Goal: Task Accomplishment & Management: Use online tool/utility

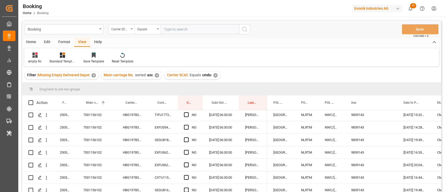
click at [199, 30] on input "text" at bounding box center [200, 29] width 78 height 10
type input "iilu"
click at [247, 30] on icon "search button" at bounding box center [244, 29] width 6 height 6
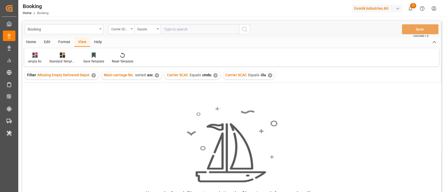
click at [214, 76] on div "✕" at bounding box center [215, 75] width 4 height 4
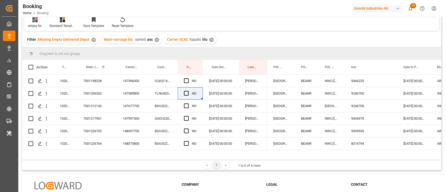
scroll to position [35, 0]
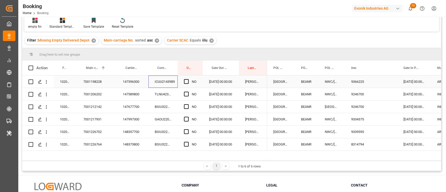
click at [153, 84] on div "ICUU2143989" at bounding box center [162, 82] width 29 height 12
click at [139, 78] on div "147396300" at bounding box center [133, 82] width 32 height 12
click at [186, 84] on span "Press SPACE to select this row." at bounding box center [186, 81] width 5 height 5
click at [188, 79] on input "Press SPACE to select this row." at bounding box center [188, 79] width 0 height 0
click at [115, 99] on div "7001206202" at bounding box center [96, 94] width 39 height 12
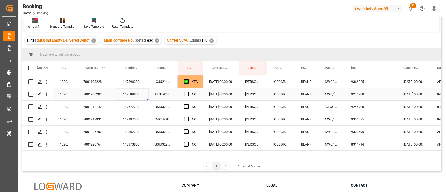
click at [125, 94] on div "147589800" at bounding box center [133, 94] width 32 height 12
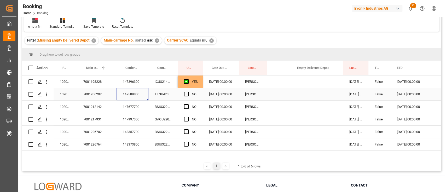
scroll to position [0, 371]
click at [316, 94] on div "Press SPACE to select this row." at bounding box center [317, 94] width 52 height 12
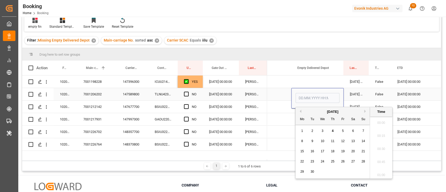
scroll to position [903, 0]
click at [325, 131] on div "3" at bounding box center [322, 131] width 7 height 6
type input "03.09.2025 00:00"
click at [186, 94] on span "Press SPACE to select this row." at bounding box center [186, 94] width 5 height 5
click at [188, 92] on input "Press SPACE to select this row." at bounding box center [188, 92] width 0 height 0
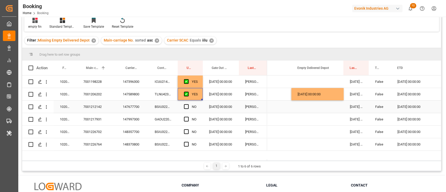
click at [159, 107] on div "BSIU3224300" at bounding box center [162, 107] width 29 height 12
click at [117, 108] on div "147677700" at bounding box center [133, 107] width 32 height 12
click at [322, 99] on div "03.09.2025 00:00:00" at bounding box center [317, 94] width 52 height 12
drag, startPoint x: 343, startPoint y: 99, endPoint x: 342, endPoint y: 104, distance: 4.7
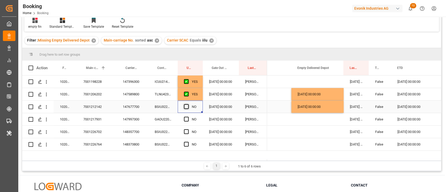
click at [184, 106] on span "Press SPACE to select this row." at bounding box center [186, 106] width 5 height 5
click at [188, 104] on input "Press SPACE to select this row." at bounding box center [188, 104] width 0 height 0
click at [135, 116] on div "147997300" at bounding box center [133, 119] width 32 height 12
click at [314, 110] on div "03.09.2025 00:00:00" at bounding box center [317, 107] width 52 height 12
drag, startPoint x: 343, startPoint y: 112, endPoint x: 341, endPoint y: 116, distance: 4.0
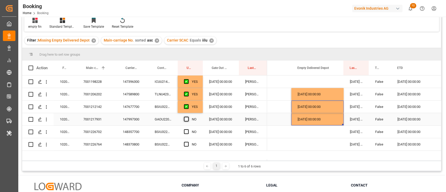
click at [187, 119] on span "Press SPACE to select this row." at bounding box center [186, 119] width 5 height 5
click at [188, 117] on input "Press SPACE to select this row." at bounding box center [188, 117] width 0 height 0
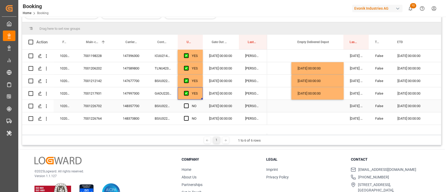
scroll to position [70, 0]
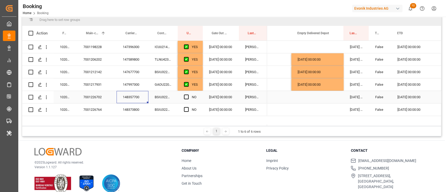
click at [125, 98] on div "148357700" at bounding box center [133, 97] width 32 height 12
click at [299, 84] on div "03.09.2025 00:00:00" at bounding box center [317, 84] width 52 height 12
drag, startPoint x: 343, startPoint y: 89, endPoint x: 342, endPoint y: 94, distance: 4.5
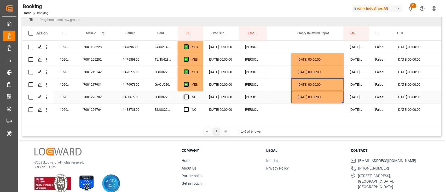
click at [184, 97] on span "Press SPACE to select this row." at bounding box center [186, 97] width 5 height 5
click at [188, 95] on input "Press SPACE to select this row." at bounding box center [188, 95] width 0 height 0
click at [131, 104] on div "148373800" at bounding box center [133, 109] width 32 height 12
click at [343, 100] on div "03.09.2025 00:00:00" at bounding box center [317, 97] width 52 height 12
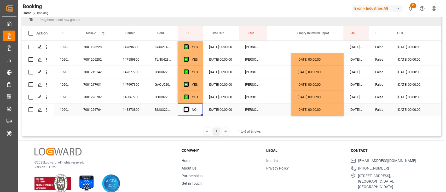
click at [187, 109] on span "Press SPACE to select this row." at bounding box center [186, 109] width 5 height 5
click at [188, 107] on input "Press SPACE to select this row." at bounding box center [188, 107] width 0 height 0
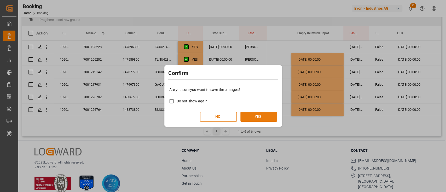
click at [259, 119] on button "YES" at bounding box center [258, 117] width 37 height 10
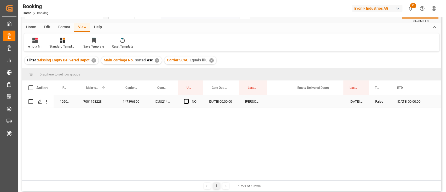
scroll to position [0, 0]
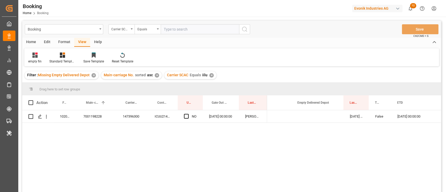
click at [189, 30] on input "text" at bounding box center [200, 29] width 78 height 10
type input "mscu"
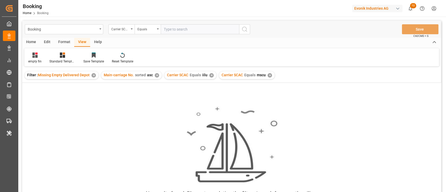
click at [209, 74] on div "✕" at bounding box center [211, 75] width 4 height 4
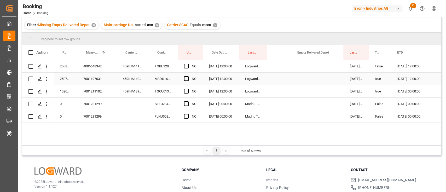
scroll to position [35, 0]
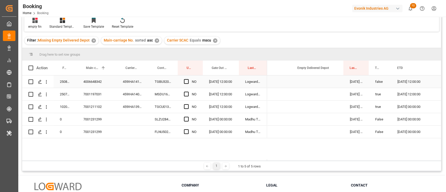
click at [145, 82] on div "459IHA1412618" at bounding box center [133, 82] width 32 height 12
click at [187, 78] on div "Press SPACE to select this row." at bounding box center [188, 82] width 8 height 12
click at [186, 81] on span "Press SPACE to select this row." at bounding box center [186, 81] width 5 height 5
click at [188, 79] on input "Press SPACE to select this row." at bounding box center [188, 79] width 0 height 0
click at [146, 93] on div "459IHA1406915" at bounding box center [133, 94] width 32 height 12
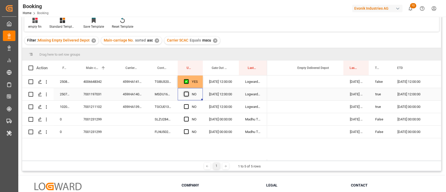
click at [187, 94] on span "Press SPACE to select this row." at bounding box center [186, 94] width 5 height 5
click at [188, 92] on input "Press SPACE to select this row." at bounding box center [188, 92] width 0 height 0
click at [174, 104] on div "TGCU0138869" at bounding box center [162, 107] width 29 height 12
click at [188, 103] on div "Press SPACE to select this row." at bounding box center [188, 107] width 8 height 12
click at [184, 108] on span "Press SPACE to select this row." at bounding box center [186, 106] width 5 height 5
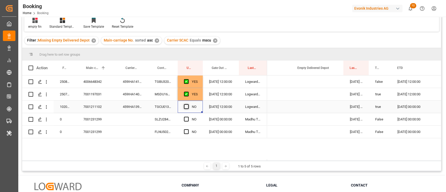
click at [188, 104] on input "Press SPACE to select this row." at bounding box center [188, 104] width 0 height 0
click at [178, 120] on div "NO" at bounding box center [190, 119] width 25 height 12
click at [145, 123] on div "Press SPACE to select this row." at bounding box center [133, 119] width 32 height 12
click at [155, 118] on div "SLZU2843133" at bounding box center [162, 119] width 29 height 12
click at [186, 117] on span "Press SPACE to select this row." at bounding box center [186, 119] width 5 height 5
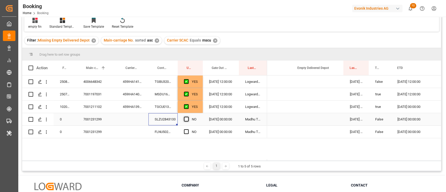
click at [188, 117] on input "Press SPACE to select this row." at bounding box center [188, 117] width 0 height 0
click at [185, 126] on div "Press SPACE to select this row." at bounding box center [188, 132] width 8 height 12
click at [186, 129] on span "Press SPACE to select this row." at bounding box center [186, 131] width 5 height 5
click at [188, 129] on input "Press SPACE to select this row." at bounding box center [188, 129] width 0 height 0
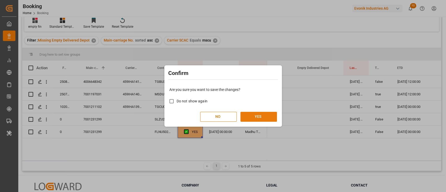
click at [263, 115] on button "YES" at bounding box center [258, 117] width 37 height 10
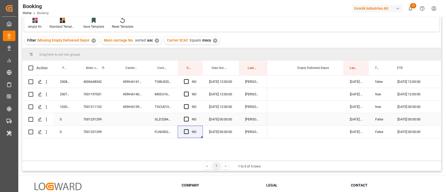
scroll to position [0, 0]
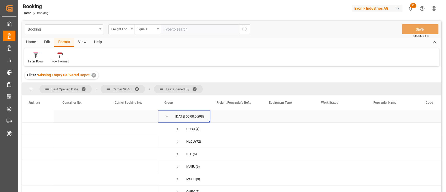
click at [166, 116] on span "Press SPACE to select this row." at bounding box center [166, 116] width 5 height 5
click at [196, 87] on span at bounding box center [196, 89] width 8 height 5
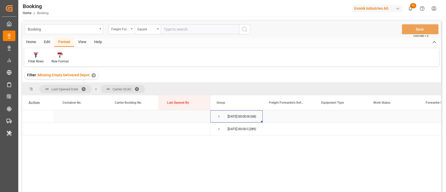
click at [217, 115] on span "Press SPACE to select this row." at bounding box center [219, 116] width 5 height 5
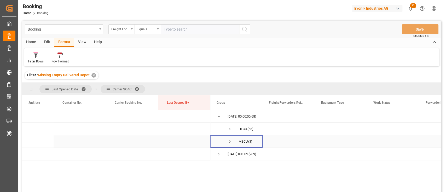
click at [230, 140] on span "Press SPACE to select this row." at bounding box center [230, 141] width 5 height 5
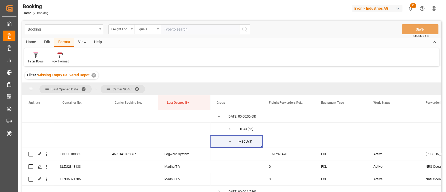
click at [84, 87] on span at bounding box center [85, 89] width 8 height 5
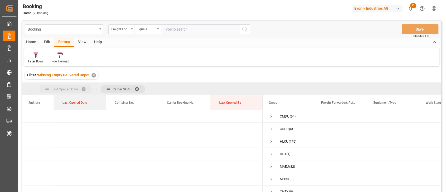
drag, startPoint x: 83, startPoint y: 105, endPoint x: 66, endPoint y: 89, distance: 22.7
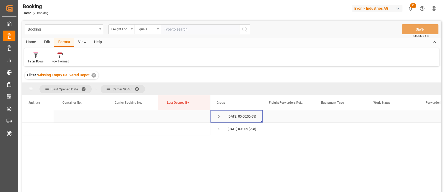
click at [220, 115] on span "Press SPACE to select this row." at bounding box center [219, 116] width 5 height 5
click at [138, 87] on span at bounding box center [139, 89] width 8 height 5
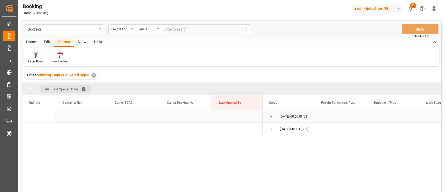
click at [270, 114] on span "Press SPACE to select this row." at bounding box center [271, 116] width 5 height 5
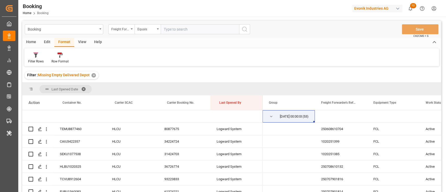
drag, startPoint x: 110, startPoint y: 101, endPoint x: 118, endPoint y: 90, distance: 14.1
click at [118, 90] on div "Last Opened Date Drag here to set column labels Action Container No. Carrier SC…" at bounding box center [231, 139] width 419 height 113
drag, startPoint x: 118, startPoint y: 103, endPoint x: 125, endPoint y: 91, distance: 14.3
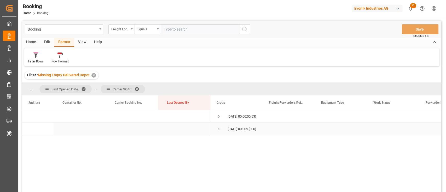
click at [217, 130] on span "Press SPACE to select this row." at bounding box center [219, 129] width 5 height 5
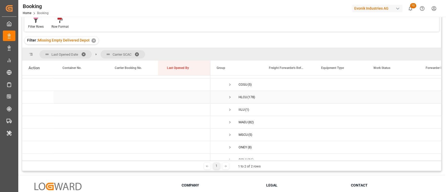
scroll to position [56, 0]
click at [224, 123] on span "ONEY (8)" at bounding box center [237, 128] width 40 height 12
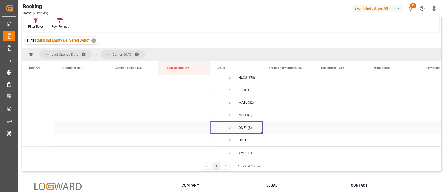
click at [230, 129] on span "Press SPACE to select this row." at bounding box center [230, 128] width 5 height 12
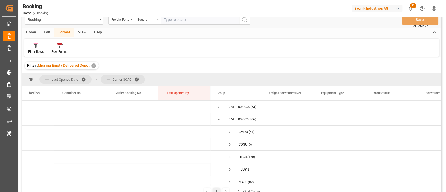
scroll to position [0, 0]
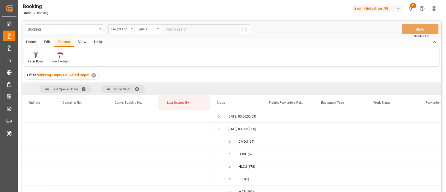
click at [37, 67] on div "Booking Freight Forwarder's Reference No. Equals Save Ctrl/CMD + S Home Edit Fo…" at bounding box center [231, 113] width 419 height 185
click at [37, 58] on div "Filter Rows" at bounding box center [35, 57] width 23 height 11
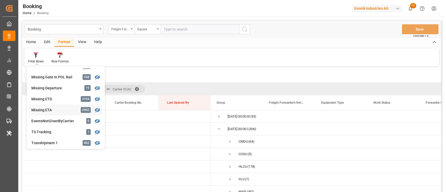
scroll to position [72, 0]
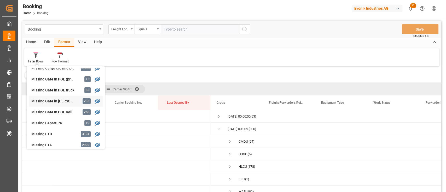
click at [55, 102] on div "Missing Gate in POL Barge" at bounding box center [54, 101] width 46 height 5
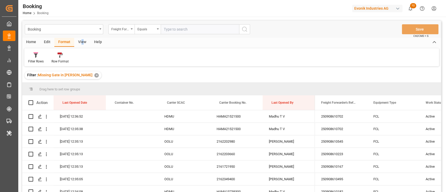
click at [82, 42] on div "View" at bounding box center [82, 42] width 16 height 9
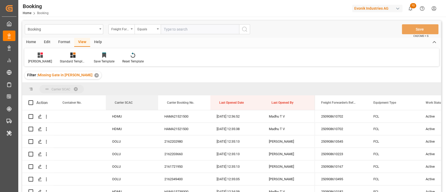
drag, startPoint x: 118, startPoint y: 105, endPoint x: 126, endPoint y: 86, distance: 20.2
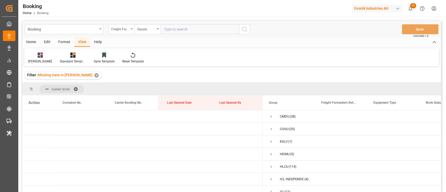
click at [67, 41] on div "Format" at bounding box center [64, 42] width 20 height 9
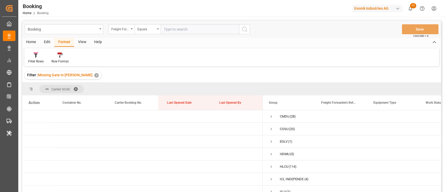
click at [79, 42] on div "View" at bounding box center [82, 42] width 16 height 9
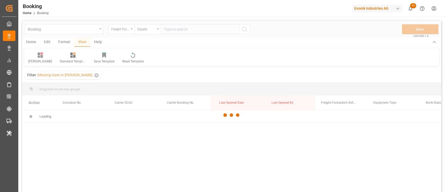
click at [31, 57] on div at bounding box center [231, 115] width 419 height 189
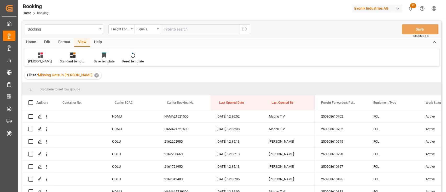
click at [38, 57] on icon at bounding box center [40, 55] width 5 height 5
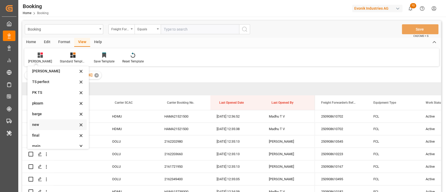
scroll to position [103, 0]
click at [38, 130] on div "main" at bounding box center [55, 130] width 46 height 5
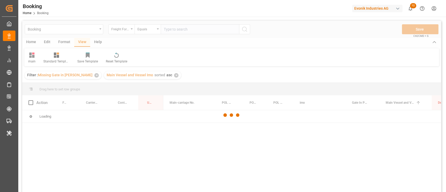
click at [173, 32] on div at bounding box center [231, 115] width 419 height 189
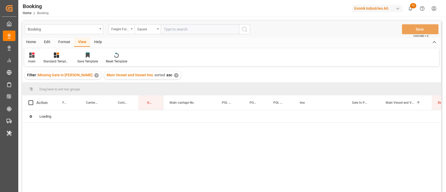
drag, startPoint x: 173, startPoint y: 32, endPoint x: 169, endPoint y: 30, distance: 5.1
click at [169, 30] on input "text" at bounding box center [200, 29] width 78 height 10
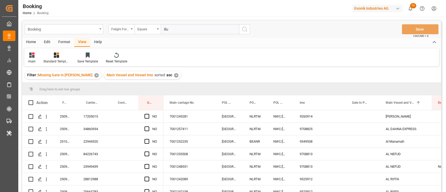
click at [217, 30] on input "illu" at bounding box center [200, 29] width 78 height 10
type input "i"
type input "iilu"
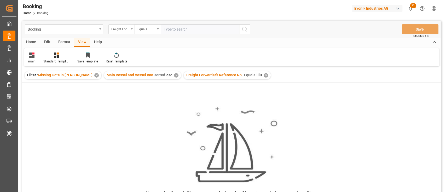
click at [130, 28] on div "Freight Forwarder's Reference No." at bounding box center [121, 29] width 26 height 10
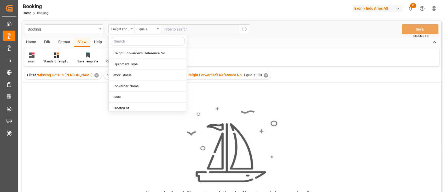
click at [128, 39] on input "text" at bounding box center [148, 41] width 74 height 8
type input "carrier"
click at [150, 65] on div "Carrier SCAC" at bounding box center [148, 64] width 78 height 11
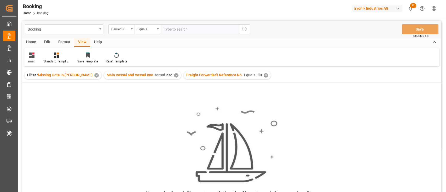
click at [225, 26] on input "text" at bounding box center [200, 29] width 78 height 10
type input "iilu"
click at [264, 75] on div "✕" at bounding box center [266, 75] width 4 height 4
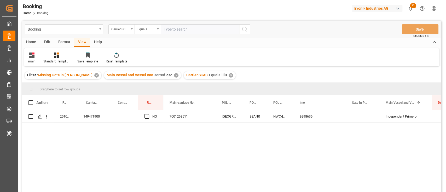
click at [229, 76] on div "✕" at bounding box center [231, 75] width 4 height 4
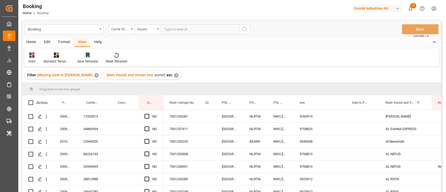
click at [207, 102] on span at bounding box center [207, 102] width 5 height 5
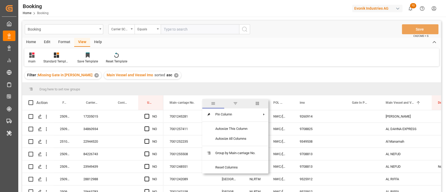
click at [262, 102] on span "columns" at bounding box center [257, 103] width 22 height 9
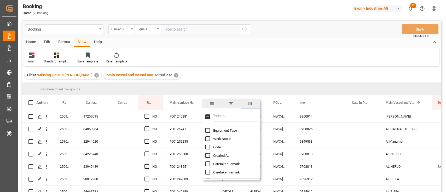
click at [239, 113] on input "Filter Columns Input" at bounding box center [234, 117] width 43 height 10
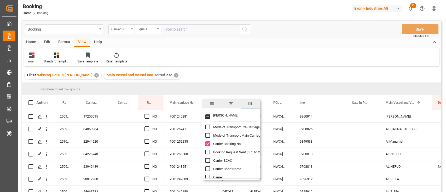
scroll to position [35, 0]
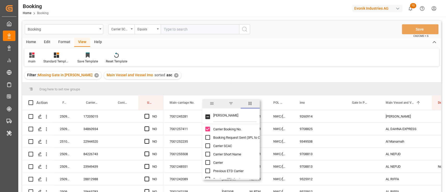
type input "carr"
click at [209, 145] on input "Carrier SCAC column toggle visibility (hidden)" at bounding box center [207, 145] width 5 height 5
checkbox input "true"
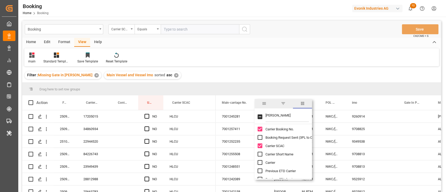
click at [219, 44] on div "Home Edit Format View Help" at bounding box center [231, 42] width 419 height 9
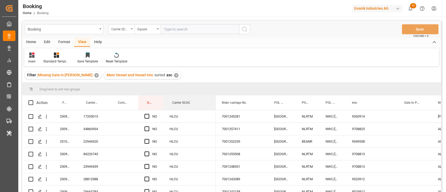
drag, startPoint x: 182, startPoint y: 98, endPoint x: 181, endPoint y: 80, distance: 17.8
click at [181, 80] on div "Booking Carrier SCAC Equals Save Ctrl/CMD + S Home Edit Format View Help main S…" at bounding box center [231, 113] width 419 height 185
drag, startPoint x: 183, startPoint y: 101, endPoint x: 184, endPoint y: 87, distance: 13.9
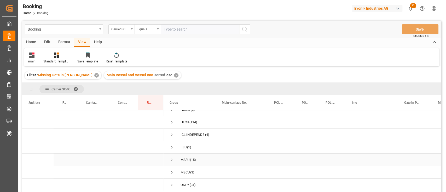
scroll to position [33, 0]
click at [175, 146] on span "ICL INDEPENDENT CONTAINER LINE 5620 COX ROAD GLEN ALLEN (4)" at bounding box center [190, 146] width 40 height 12
click at [171, 145] on span "Press SPACE to select this row." at bounding box center [172, 145] width 5 height 5
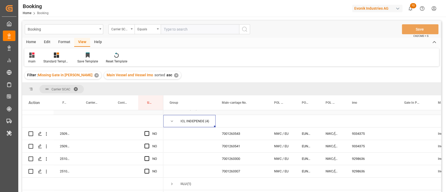
scroll to position [68, 0]
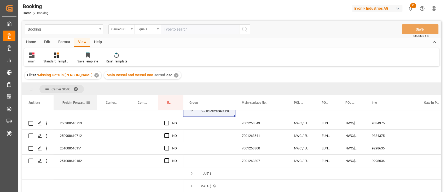
drag, startPoint x: 76, startPoint y: 101, endPoint x: 92, endPoint y: 100, distance: 15.8
click at [96, 100] on div at bounding box center [97, 102] width 2 height 15
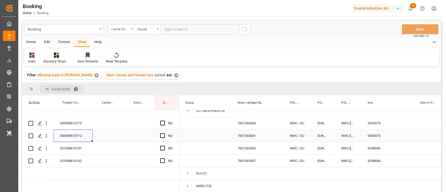
click at [62, 135] on div "250908610712" at bounding box center [73, 136] width 39 height 12
click at [46, 134] on icon "open menu" at bounding box center [46, 135] width 5 height 5
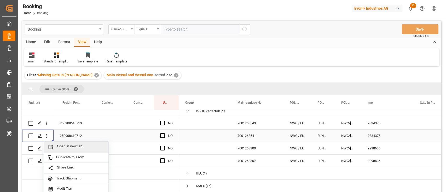
click at [63, 145] on span "Open in new tab" at bounding box center [81, 146] width 48 height 5
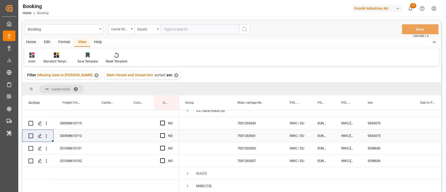
click at [76, 160] on div "251008610152" at bounding box center [73, 161] width 39 height 12
click at [48, 159] on icon "open menu" at bounding box center [46, 160] width 5 height 5
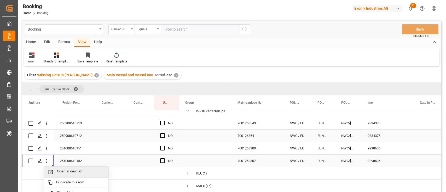
click at [64, 170] on span "Open in new tab" at bounding box center [81, 171] width 48 height 5
click at [45, 160] on icon "open menu" at bounding box center [46, 160] width 5 height 5
click at [61, 169] on div "Open in new tab" at bounding box center [76, 172] width 65 height 11
click at [82, 151] on div "251008610151" at bounding box center [73, 148] width 39 height 12
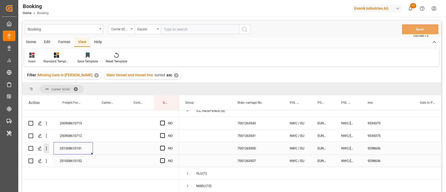
click at [48, 144] on button "open menu" at bounding box center [46, 148] width 5 height 10
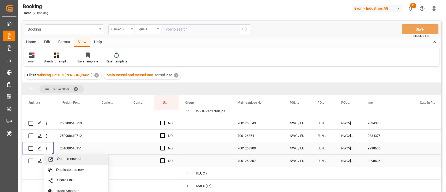
click at [58, 156] on div "Open in new tab" at bounding box center [76, 159] width 65 height 11
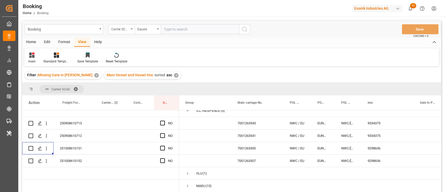
click at [108, 102] on span "Carrier Booking No." at bounding box center [108, 103] width 12 height 4
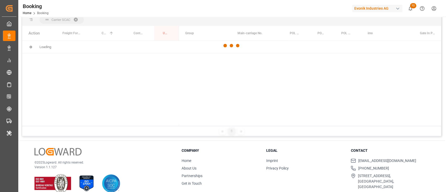
scroll to position [35, 0]
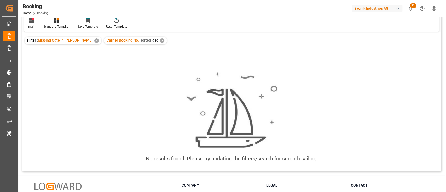
click at [160, 38] on div "✕" at bounding box center [162, 40] width 4 height 4
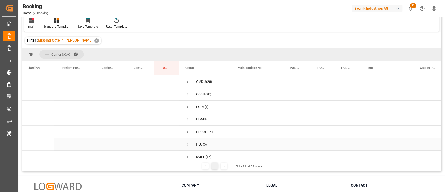
click at [188, 141] on span "Press SPACE to select this row." at bounding box center [187, 145] width 5 height 12
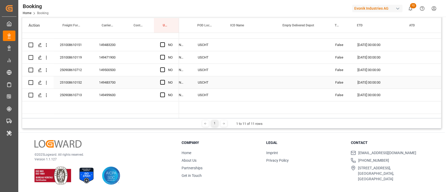
scroll to position [0, 402]
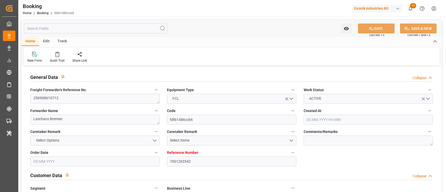
type input "01.09.2025 09:51"
type input "01.09.2025"
type input "14.10.2025"
type input "17.09.2025"
type input "17.09.2025 00:00"
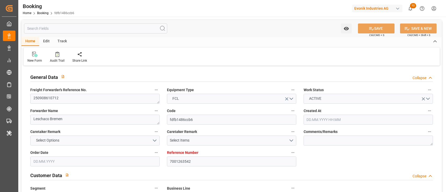
type input "17.09.2025 00:00"
type input "03.09.2025"
type input "24.09.2025 00:00"
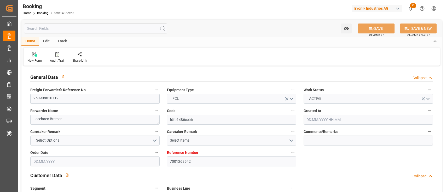
type input "07.10.2025 00:00"
type input "03.09.2025 09:27"
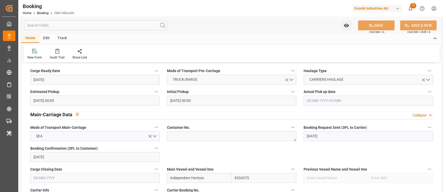
scroll to position [348, 0]
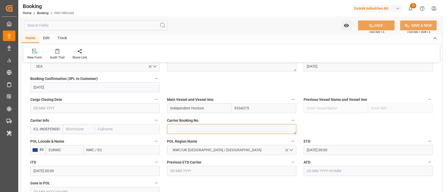
click at [180, 131] on textarea at bounding box center [231, 129] width 129 height 10
paste textarea "149500500"
type textarea "149500500"
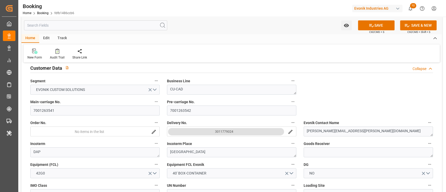
scroll to position [105, 0]
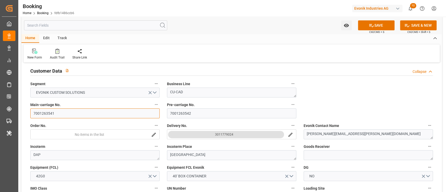
click at [85, 116] on input "7001263541" at bounding box center [94, 113] width 129 height 10
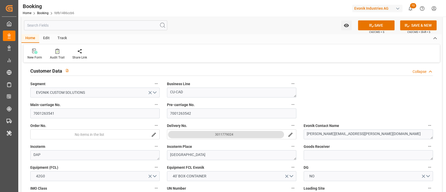
click at [213, 134] on button "3011779024" at bounding box center [226, 134] width 116 height 7
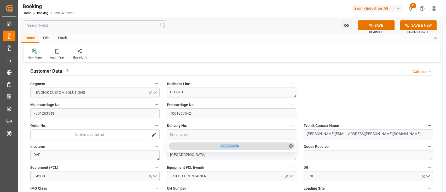
copy div "3011779024"
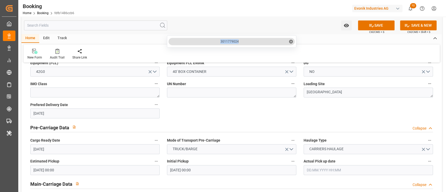
scroll to position [348, 0]
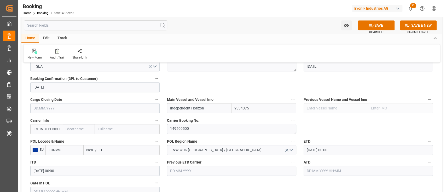
click at [102, 151] on input "NWC / EU" at bounding box center [122, 150] width 76 height 10
paste input "Antwerp"
type input "[GEOGRAPHIC_DATA]"
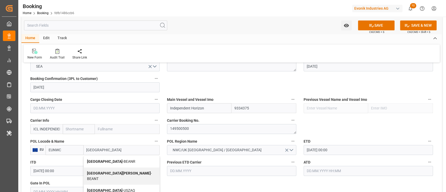
click at [100, 161] on b "[GEOGRAPHIC_DATA]" at bounding box center [105, 161] width 36 height 4
type input "BEANR"
type input "[GEOGRAPHIC_DATA]"
click at [51, 125] on input "ICL INDEPENDENT CONTAINER LINE 5620 COX ROAD GLEN ALLEN" at bounding box center [46, 129] width 32 height 10
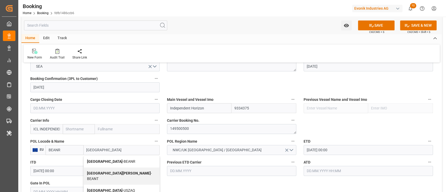
click at [51, 125] on input "ICL INDEPENDENT CONTAINER LINE 5620 COX ROAD GLEN ALLEN" at bounding box center [46, 129] width 32 height 10
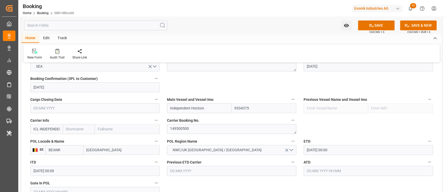
click at [51, 125] on input "ICL INDEPENDENT CONTAINER LINE 5620 COX ROAD GLEN ALLEN" at bounding box center [46, 129] width 32 height 10
click at [33, 141] on div "IILU" at bounding box center [37, 141] width 13 height 12
type input "IILU"
type input "ICL"
type input "Independent Container Line Limited"
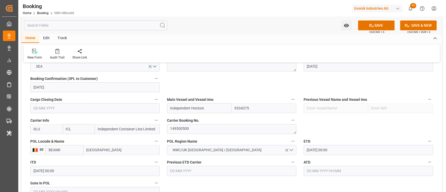
scroll to position [383, 0]
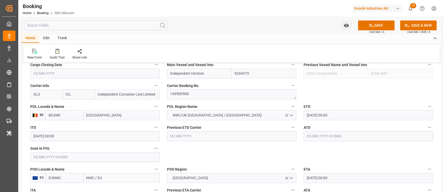
type input "IILU"
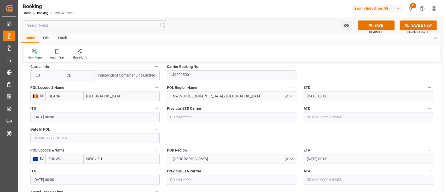
scroll to position [418, 0]
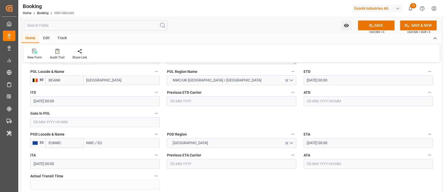
click at [111, 141] on input "NWC / EU" at bounding box center [122, 143] width 76 height 10
paste input "USCHT"
type input "USCHT"
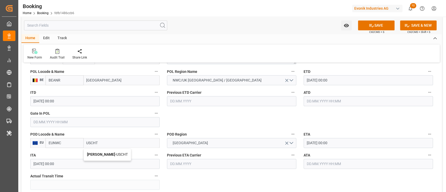
click at [107, 153] on span "Chester - USCHT" at bounding box center [107, 154] width 41 height 4
type input "USCHT"
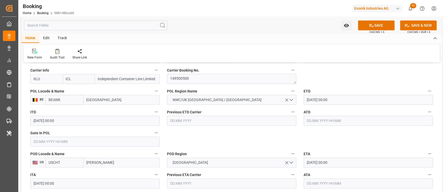
scroll to position [383, 0]
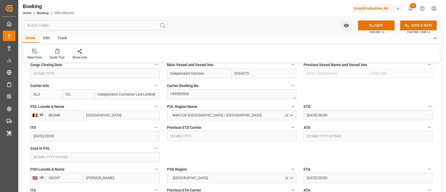
type input "[PERSON_NAME]"
click at [218, 69] on input "Independent Horizon" at bounding box center [199, 73] width 65 height 10
click at [206, 86] on b "INDEPENDENT HORIZON" at bounding box center [191, 85] width 42 height 4
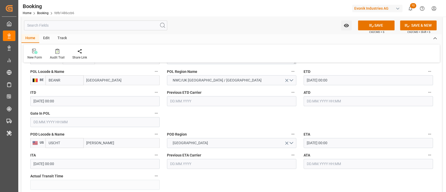
scroll to position [488, 0]
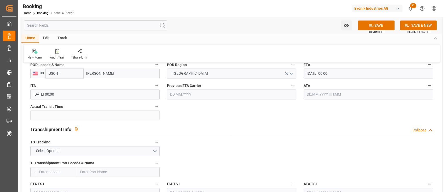
type input "INDEPENDENT HORIZON"
click at [98, 148] on button "Select Options" at bounding box center [94, 151] width 129 height 10
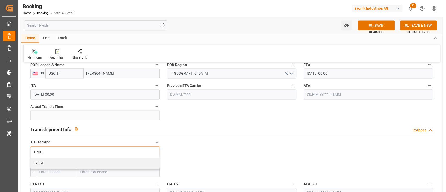
click at [92, 163] on div "FALSE" at bounding box center [95, 163] width 129 height 11
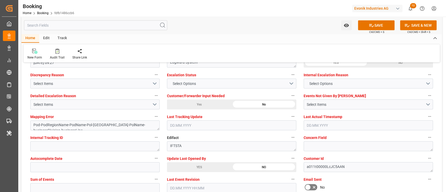
scroll to position [1010, 0]
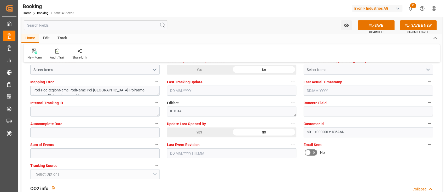
click at [175, 129] on div "YES" at bounding box center [199, 133] width 65 height 10
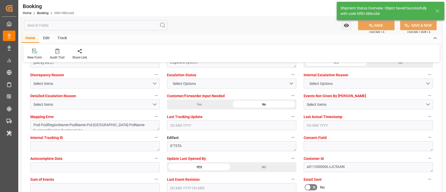
scroll to position [941, 0]
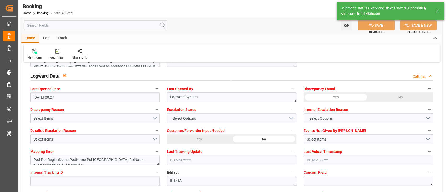
type textarea "NWC/[GEOGRAPHIC_DATA] [GEOGRAPHIC_DATA] Continent / [GEOGRAPHIC_DATA]-CAD"
type textarea "[PERSON_NAME]"
type textarea "businessDivision-businessLine-"
type input "Independent Horizon"
type input "04.09.2025 12:42"
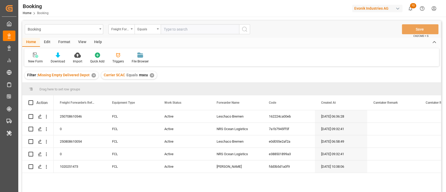
click at [91, 75] on div "✕" at bounding box center [93, 75] width 4 height 4
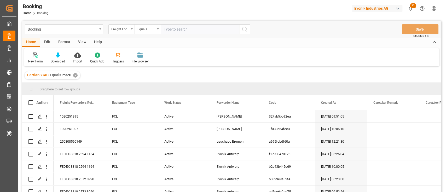
drag, startPoint x: 73, startPoint y: 78, endPoint x: 73, endPoint y: 75, distance: 3.1
click at [73, 77] on div "Carrier SCAC Equals mscu ✕" at bounding box center [53, 75] width 56 height 8
click at [73, 75] on div "✕" at bounding box center [75, 75] width 4 height 4
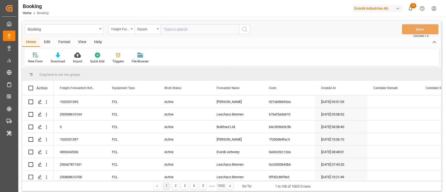
click at [116, 34] on div "Booking Freight Forwarder's Reference No. Equals Save Ctrl/CMD + S" at bounding box center [231, 29] width 419 height 17
click at [119, 29] on div "Freight Forwarder's Reference No." at bounding box center [120, 29] width 18 height 6
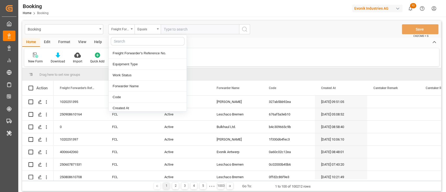
click at [119, 40] on input "text" at bounding box center [148, 41] width 74 height 8
type input "main"
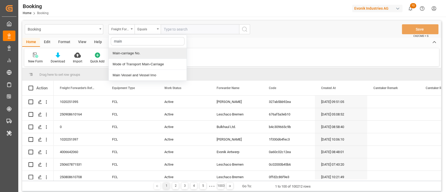
click at [132, 51] on div "Main-carriage No." at bounding box center [148, 53] width 78 height 11
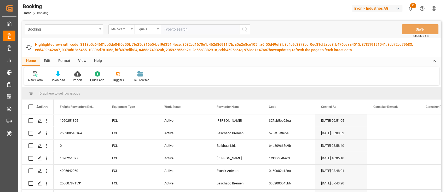
click at [205, 32] on input "text" at bounding box center [200, 29] width 78 height 10
paste input "7001263541"
type input "7001263541"
click at [246, 29] on icon "search button" at bounding box center [244, 29] width 6 height 6
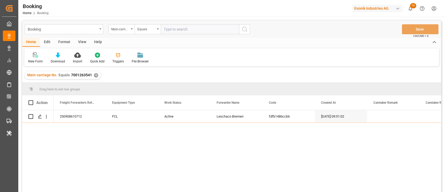
click at [205, 32] on input "text" at bounding box center [200, 29] width 78 height 10
paste input "7001263307"
type input "7001263307"
click at [247, 29] on icon "search button" at bounding box center [244, 29] width 6 height 6
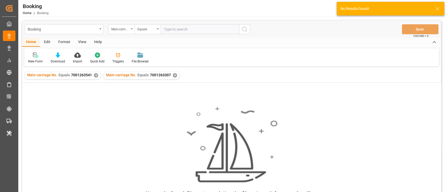
click at [94, 75] on div "✕" at bounding box center [96, 75] width 4 height 4
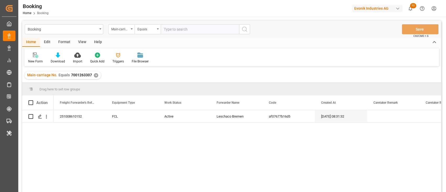
click at [184, 28] on input "text" at bounding box center [200, 29] width 78 height 10
paste input "7001263300"
type input "7001263300"
click at [241, 31] on icon "search button" at bounding box center [244, 29] width 6 height 6
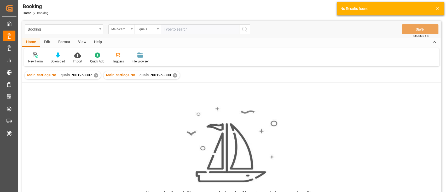
click at [95, 74] on div "✕" at bounding box center [96, 75] width 4 height 4
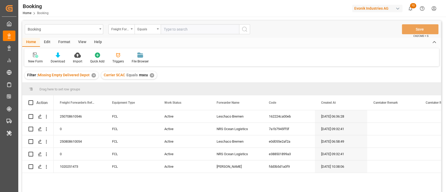
click at [94, 74] on div "✕" at bounding box center [93, 75] width 4 height 4
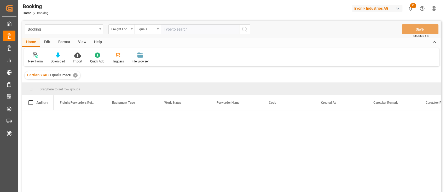
click at [94, 74] on div "Carrier SCAC Equals mscu ✕" at bounding box center [231, 75] width 419 height 15
click at [77, 67] on div "Booking Freight Forwarder's Reference No. Equals Save Ctrl/CMD + S Home Edit Fo…" at bounding box center [231, 113] width 419 height 185
click at [74, 75] on div "✕" at bounding box center [75, 75] width 4 height 4
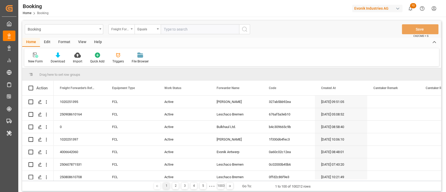
click at [120, 26] on div "Freight Forwarder's Reference No." at bounding box center [120, 29] width 18 height 6
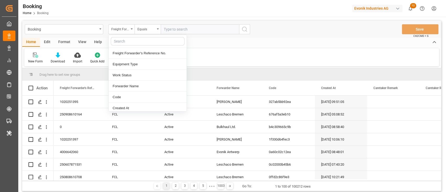
click at [122, 43] on input "text" at bounding box center [148, 41] width 74 height 8
type input "deli"
click at [119, 55] on div "Delivery No." at bounding box center [148, 53] width 78 height 11
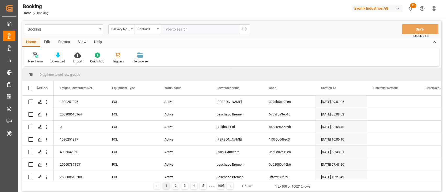
click at [174, 26] on input "text" at bounding box center [200, 29] width 78 height 10
click at [174, 27] on input "text" at bounding box center [200, 29] width 78 height 10
paste input "3011779024"
type input "3011779024"
click at [245, 33] on button "search button" at bounding box center [244, 29] width 11 height 10
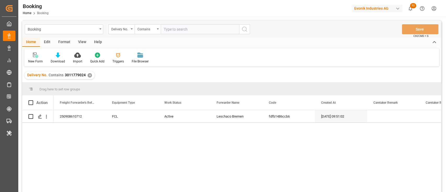
click at [171, 29] on input "text" at bounding box center [200, 29] width 78 height 10
paste input "3011775798"
type input "3011775798"
click at [250, 28] on button "search button" at bounding box center [244, 29] width 11 height 10
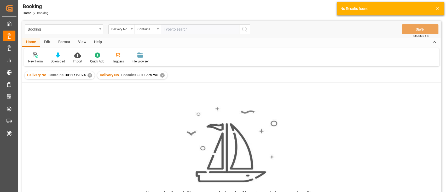
click at [88, 75] on div "✕" at bounding box center [90, 75] width 4 height 4
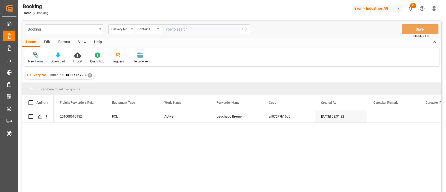
click at [172, 29] on input "text" at bounding box center [200, 29] width 78 height 10
paste input "3011775802"
type input "3011775802"
click at [240, 33] on button "search button" at bounding box center [244, 29] width 11 height 10
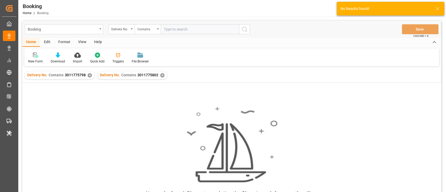
click at [88, 77] on div "✕" at bounding box center [90, 75] width 4 height 4
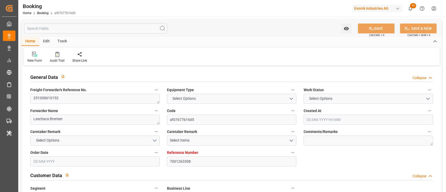
type input "7001263308"
type input "9298636"
type input "ICL"
type input "Independent Container Line Limited"
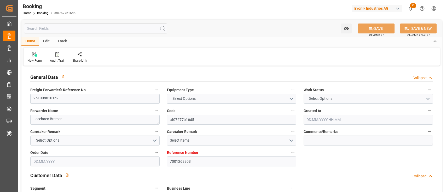
type input "BEANR"
type input "USCHT"
type input "[DATE] 08:31"
type input "[DATE]"
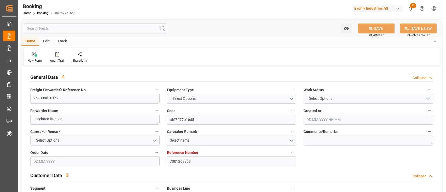
type input "[DATE]"
type input "[DATE] 00:00"
type input "[DATE]"
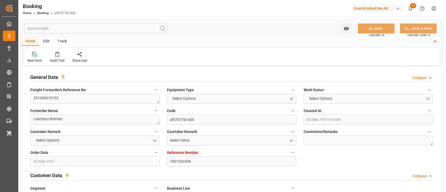
type input "[DATE] 00:00"
type input "[DATE] 12:42"
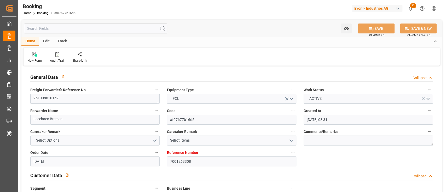
scroll to position [105, 0]
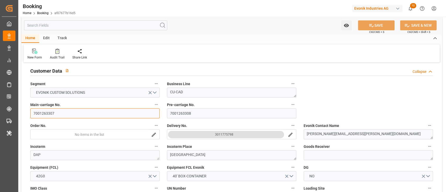
click at [53, 111] on input "7001263307" at bounding box center [94, 113] width 129 height 10
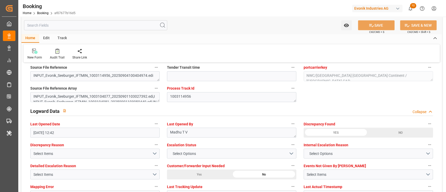
scroll to position [906, 0]
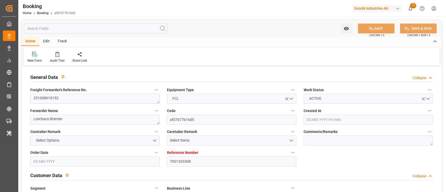
type input "[DATE] 08:31"
type input "[DATE]"
type input "[DATE] 00:00"
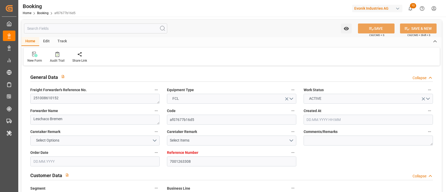
type input "[DATE] 00:00"
type input "[DATE]"
type input "[DATE] 00:00"
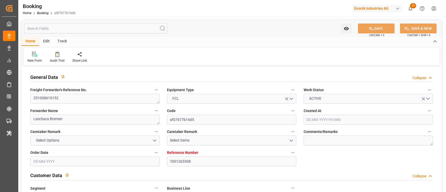
type input "[DATE] 00:00"
type input "[DATE] 12:42"
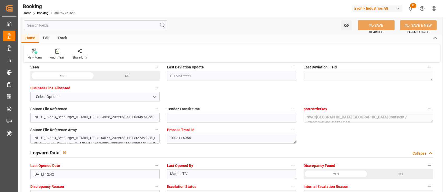
scroll to position [941, 0]
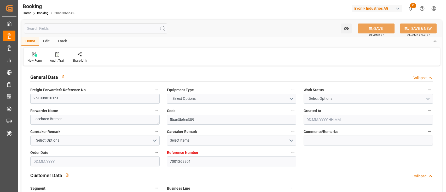
type input "7001263301"
type input "9298636"
type input "EUNWC"
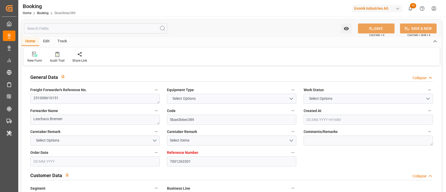
type input "[DATE] 08:28"
type input "[DATE]"
type input "[DATE] 00:00"
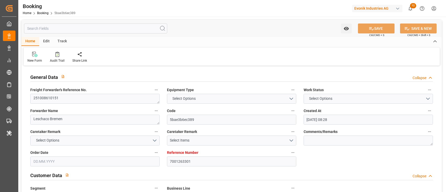
type input "[DATE] 00:00"
type input "[DATE]"
type input "[DATE] 00:00"
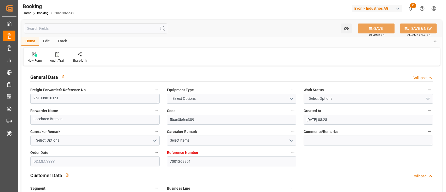
type input "[DATE] 00:00"
type input "[DATE] 08:06"
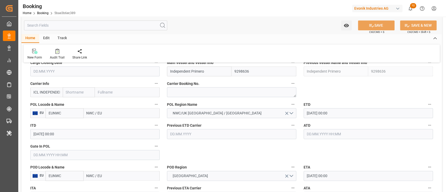
scroll to position [348, 0]
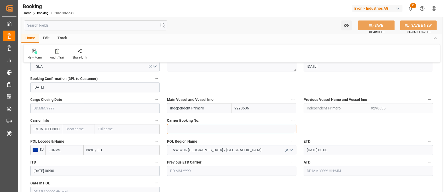
click at [180, 129] on textarea at bounding box center [231, 129] width 129 height 10
paste textarea "149483200"
type textarea "149483200"
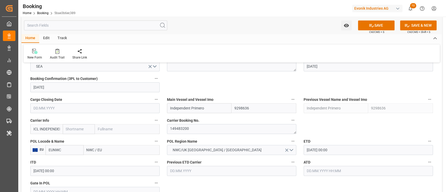
click at [39, 123] on label "Carrier Info" at bounding box center [94, 120] width 129 height 7
click at [153, 123] on button "Carrier Info" at bounding box center [156, 120] width 7 height 7
click at [40, 125] on div "Description Audits" at bounding box center [223, 96] width 446 height 192
click at [42, 126] on input "ICL INDEPENDENT CONTAINER LINE [STREET_ADDRESS][PERSON_NAME][PERSON_NAME][PERSO…" at bounding box center [46, 129] width 32 height 10
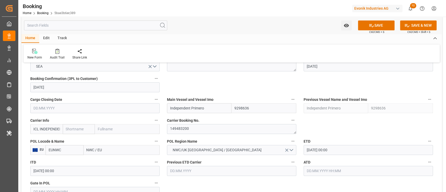
click at [42, 126] on input "ICL INDEPENDENT CONTAINER LINE [STREET_ADDRESS][PERSON_NAME][PERSON_NAME][PERSO…" at bounding box center [46, 129] width 32 height 10
click at [36, 141] on b "IILU" at bounding box center [37, 141] width 7 height 4
type input "IILU"
type input "ICL"
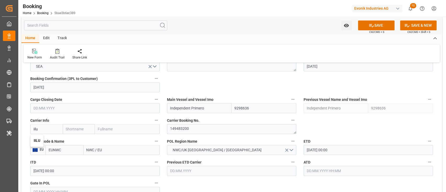
type input "Independent Container Line Limited"
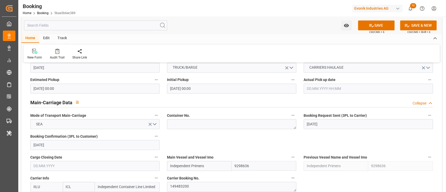
scroll to position [279, 0]
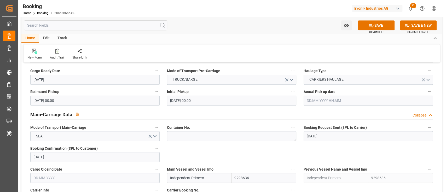
type input "IILU"
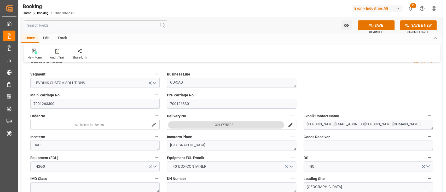
scroll to position [105, 0]
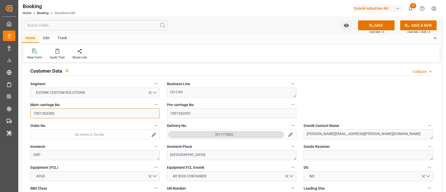
click at [66, 114] on input "7001263300" at bounding box center [94, 113] width 129 height 10
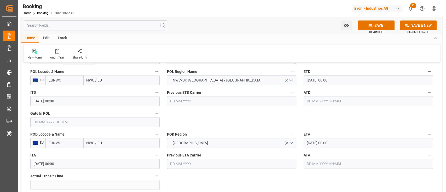
scroll to position [383, 0]
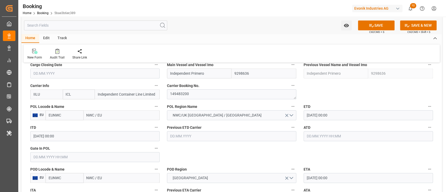
click at [108, 114] on input "NWC / EU" at bounding box center [122, 115] width 76 height 10
paste input "[GEOGRAPHIC_DATA]"
type input "[GEOGRAPHIC_DATA]"
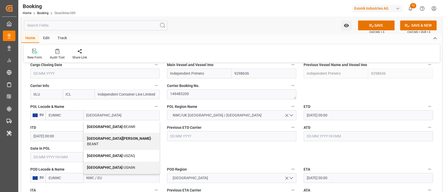
click at [103, 127] on span "Antwerp - BEANR" at bounding box center [111, 127] width 48 height 4
type input "BEANR"
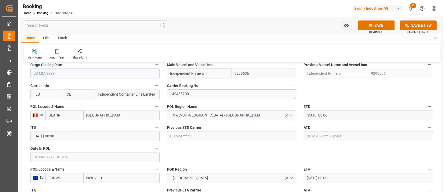
type input "[GEOGRAPHIC_DATA]"
click at [102, 177] on input "NWC / EU" at bounding box center [122, 178] width 76 height 10
click at [102, 180] on input "NWC / EU" at bounding box center [122, 178] width 76 height 10
click at [102, 179] on input "NWC / EU" at bounding box center [122, 178] width 76 height 10
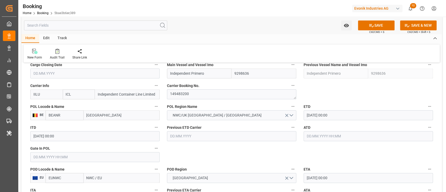
paste input "USCHT"
click at [102, 179] on input "NWC / EUUSCHT" at bounding box center [122, 178] width 76 height 10
paste input "text"
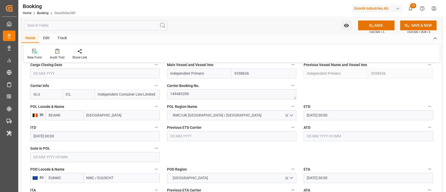
type input "USCHT"
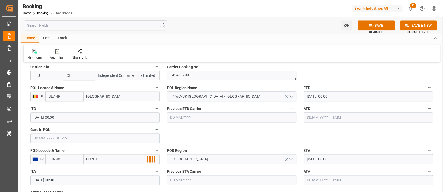
scroll to position [418, 0]
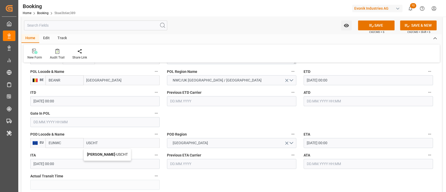
click at [100, 157] on div "[PERSON_NAME] - USCHT" at bounding box center [107, 155] width 47 height 12
type input "USCHT"
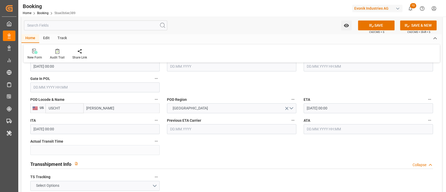
scroll to position [523, 0]
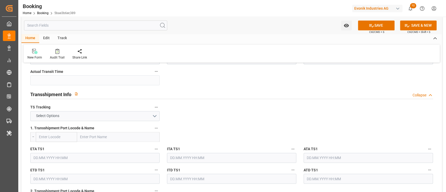
type input "[PERSON_NAME]"
click at [118, 112] on button "Select Options" at bounding box center [94, 116] width 129 height 10
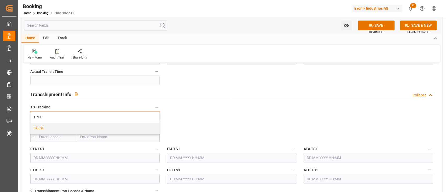
click at [103, 126] on div "FALSE" at bounding box center [95, 128] width 129 height 11
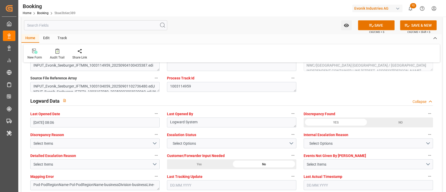
scroll to position [976, 0]
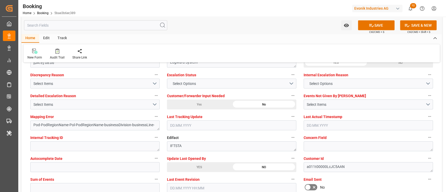
click at [186, 171] on div "YES" at bounding box center [199, 167] width 65 height 10
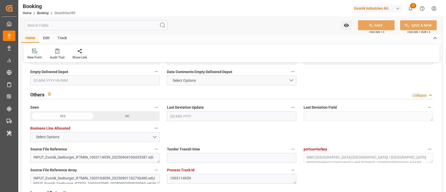
scroll to position [801, 0]
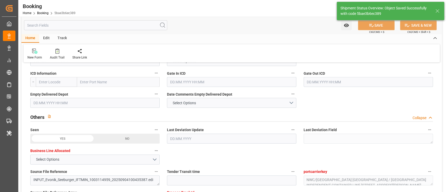
type input "[DATE] 12:45"
